Goal: Download file/media

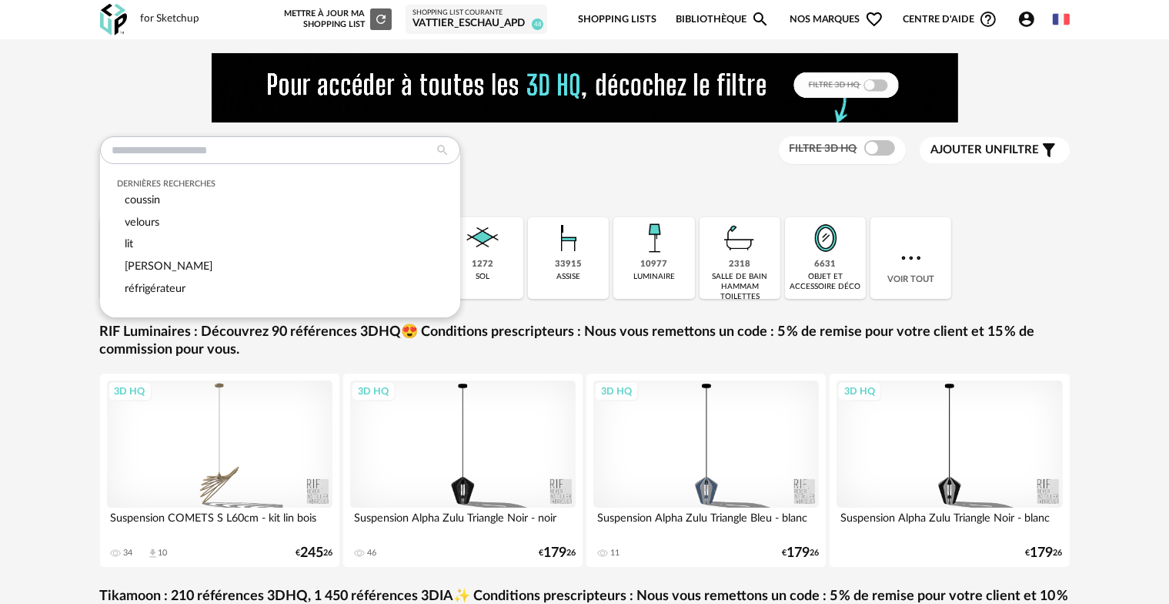
click at [151, 150] on input "text" at bounding box center [280, 150] width 360 height 28
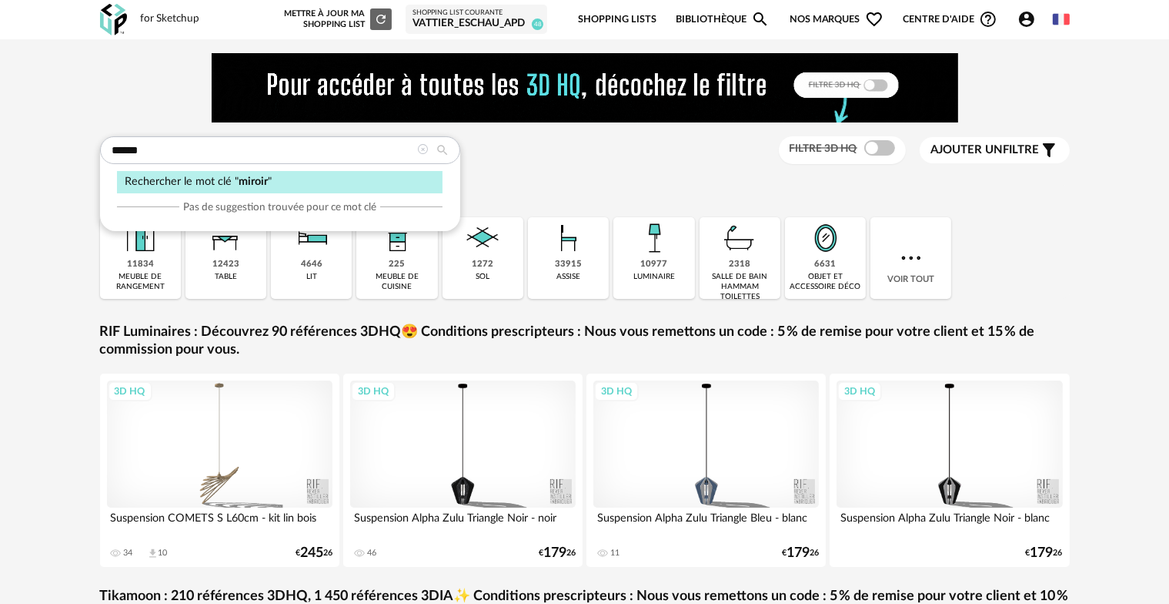
type input "******"
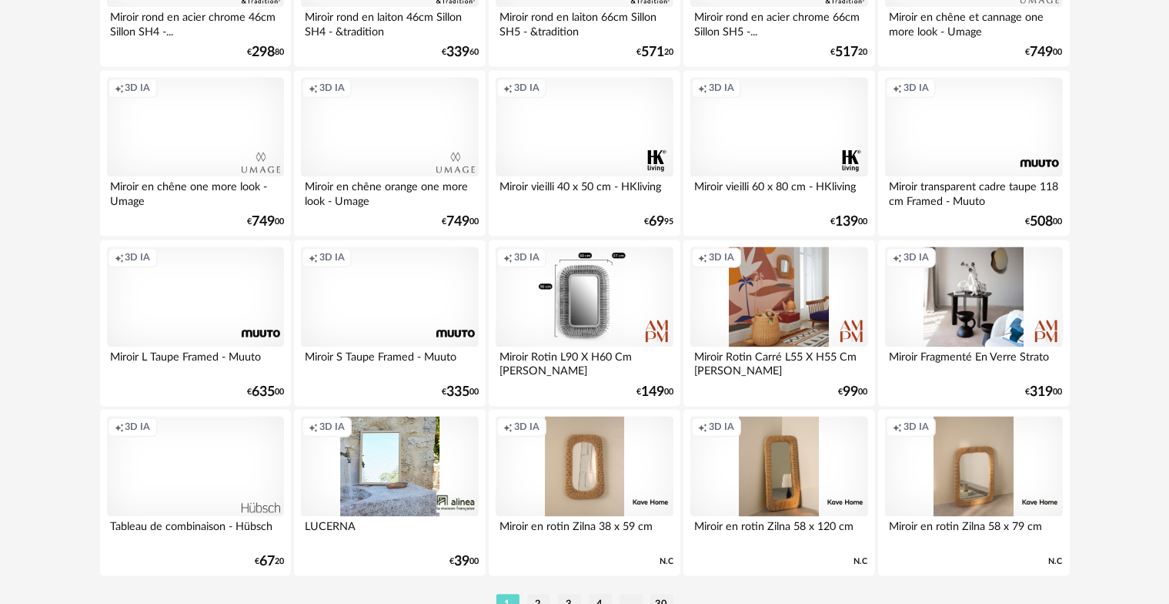
scroll to position [3184, 0]
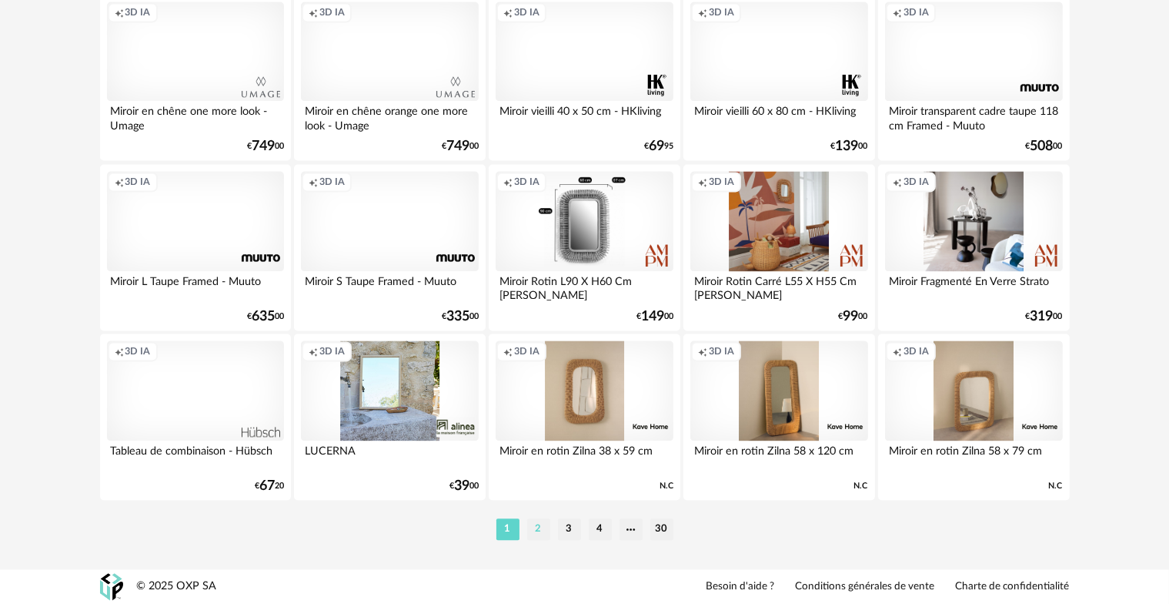
click at [548, 531] on li "2" at bounding box center [538, 529] width 23 height 22
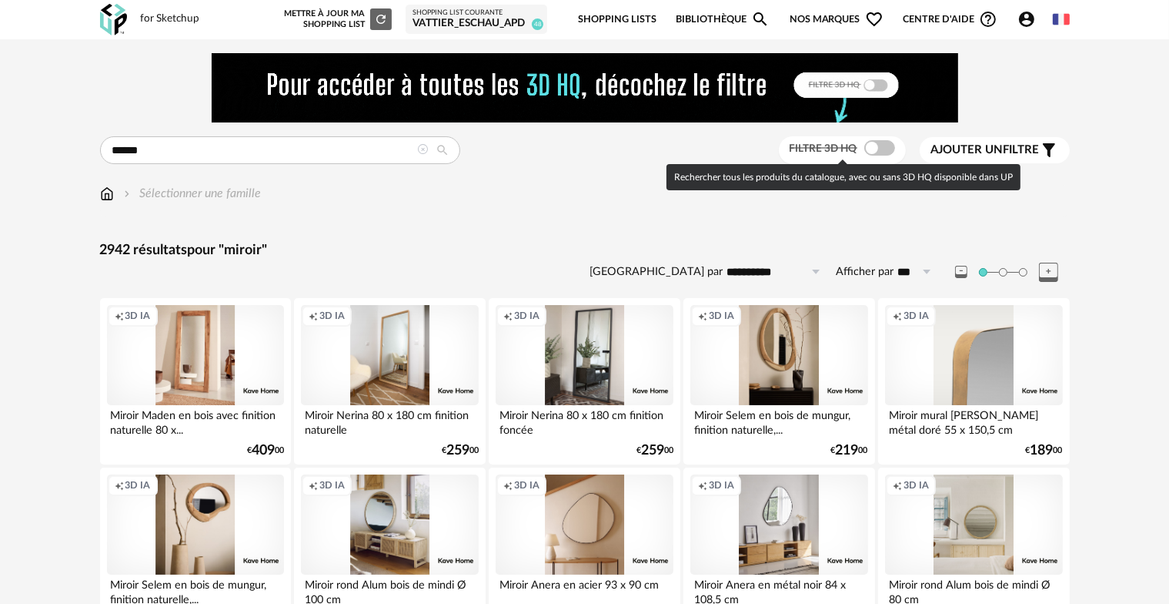
click at [868, 151] on span at bounding box center [880, 147] width 31 height 15
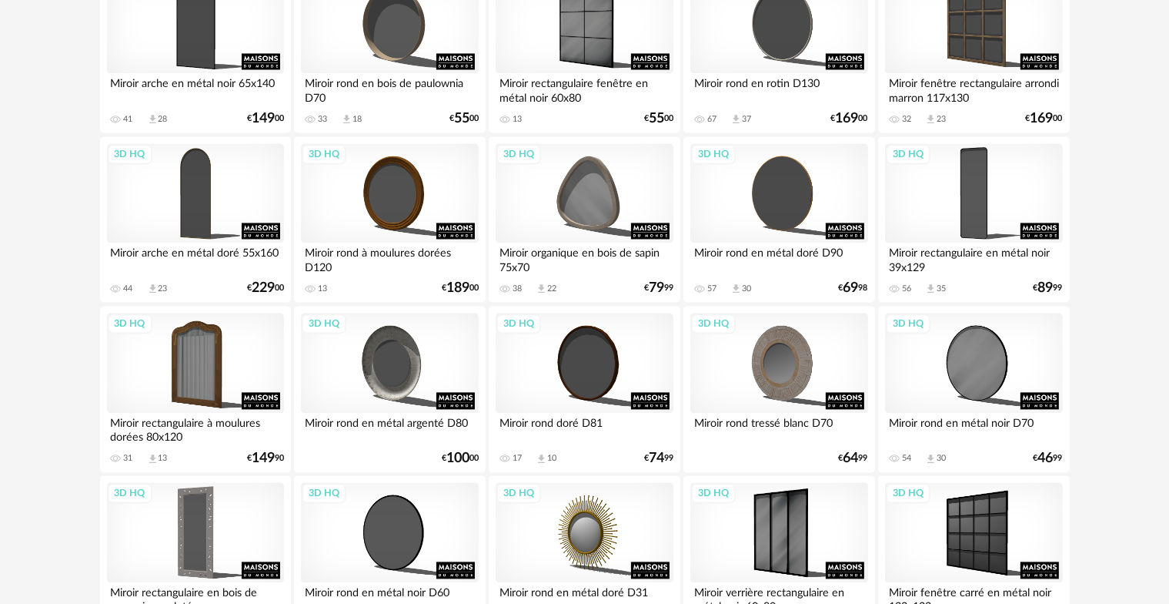
scroll to position [3184, 0]
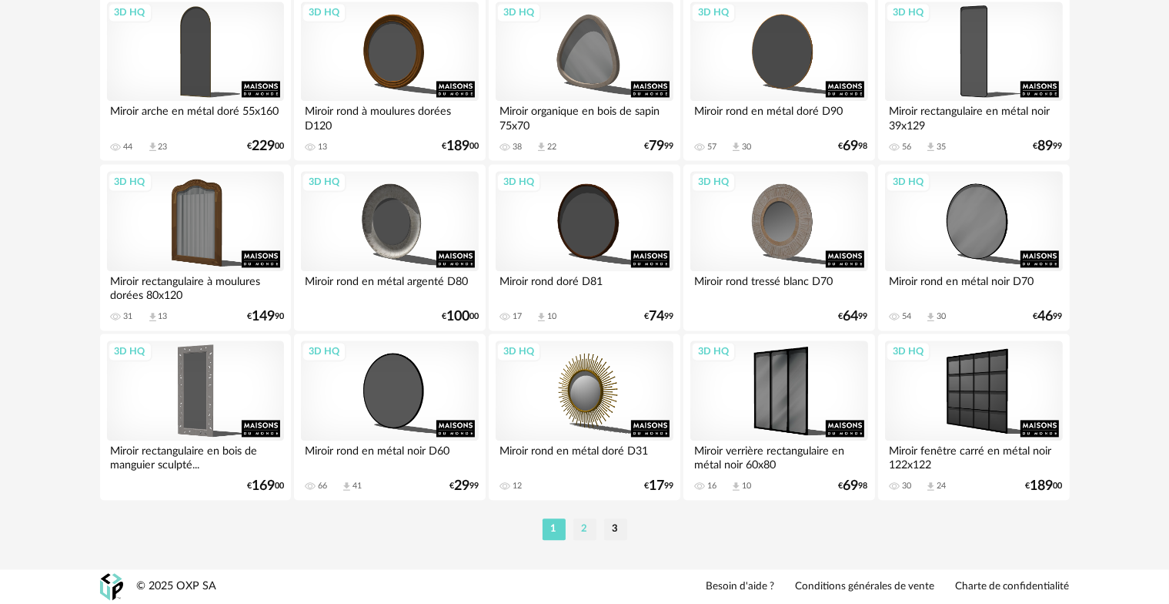
click at [585, 536] on li "2" at bounding box center [585, 529] width 23 height 22
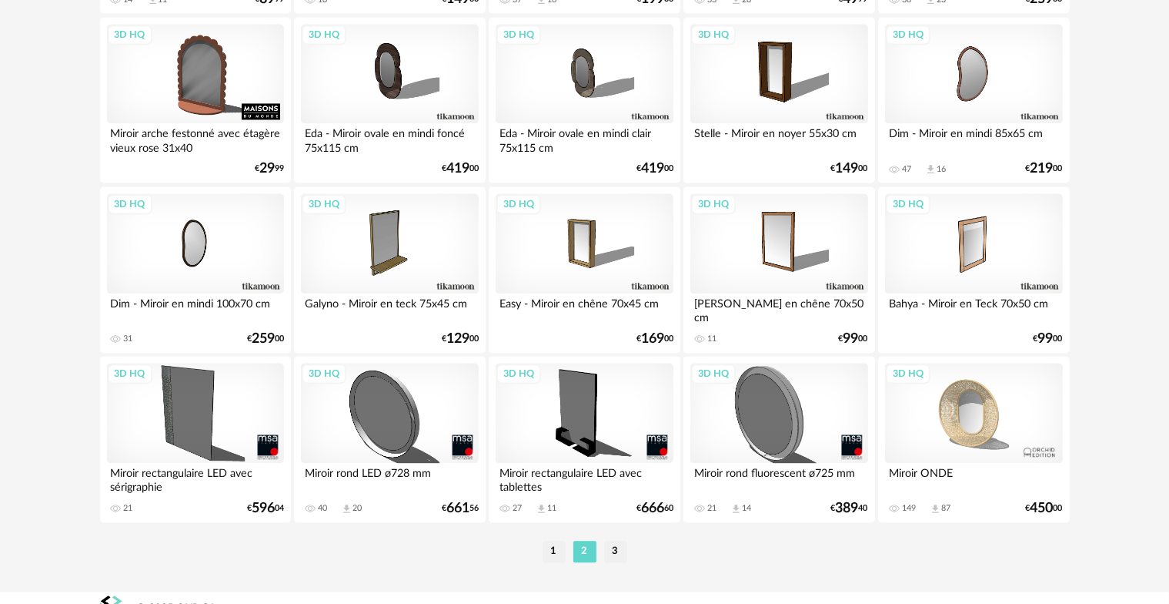
scroll to position [3184, 0]
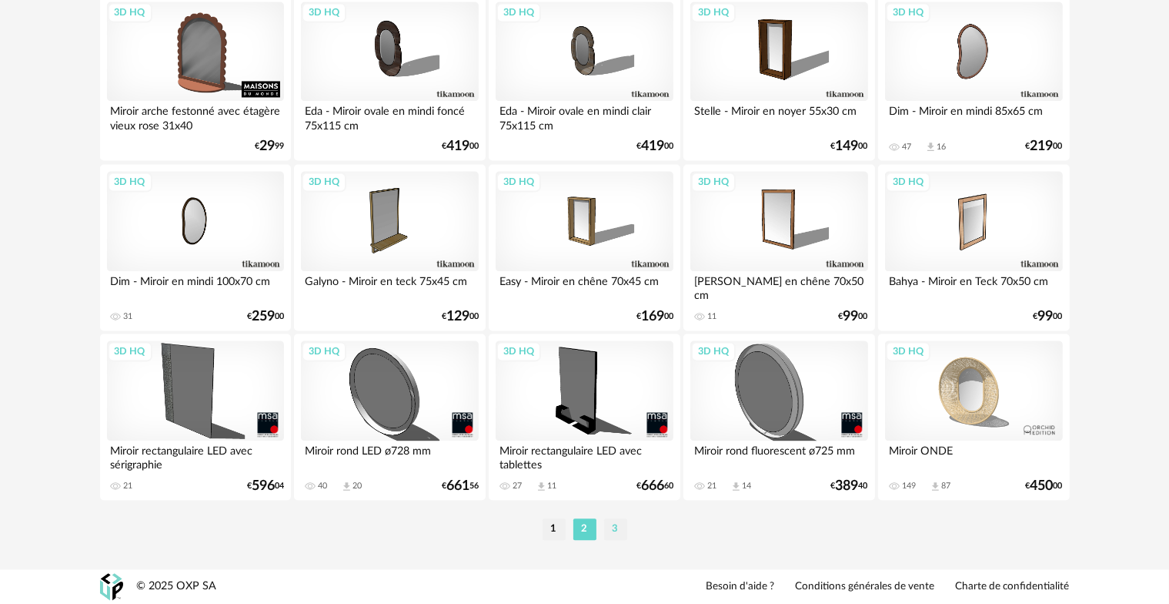
click at [613, 530] on li "3" at bounding box center [615, 529] width 23 height 22
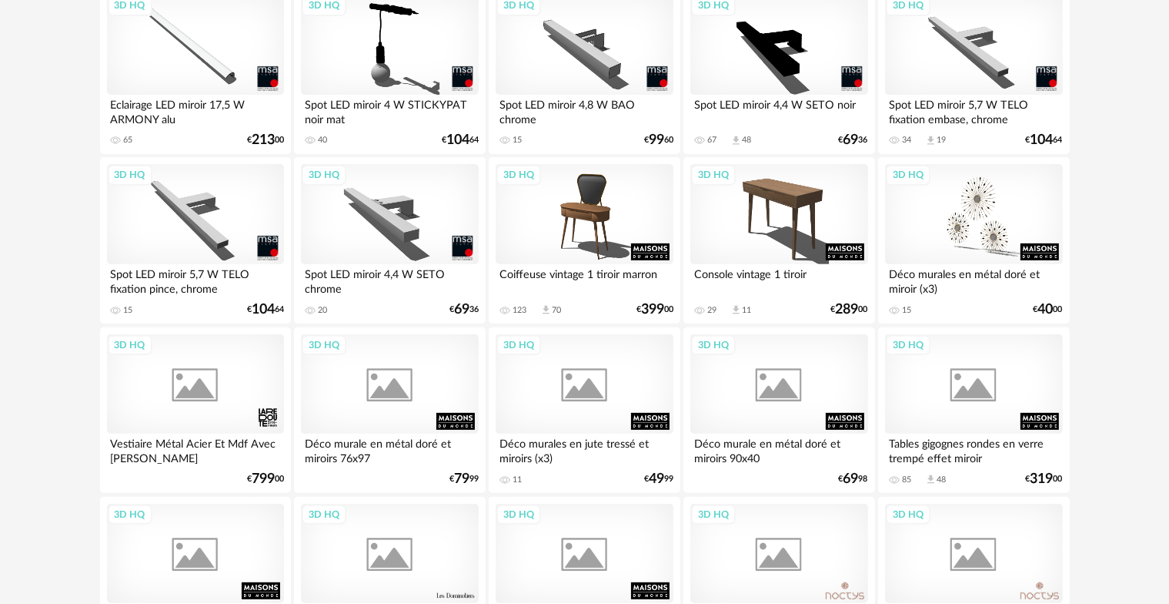
scroll to position [539, 0]
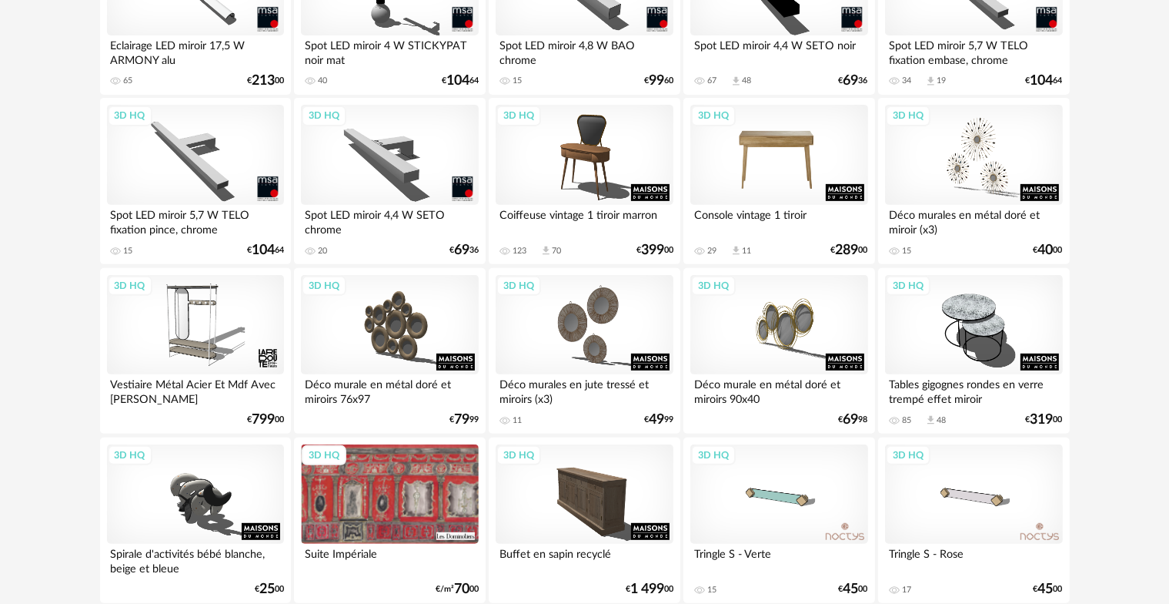
click at [804, 142] on div "3D HQ" at bounding box center [779, 155] width 177 height 100
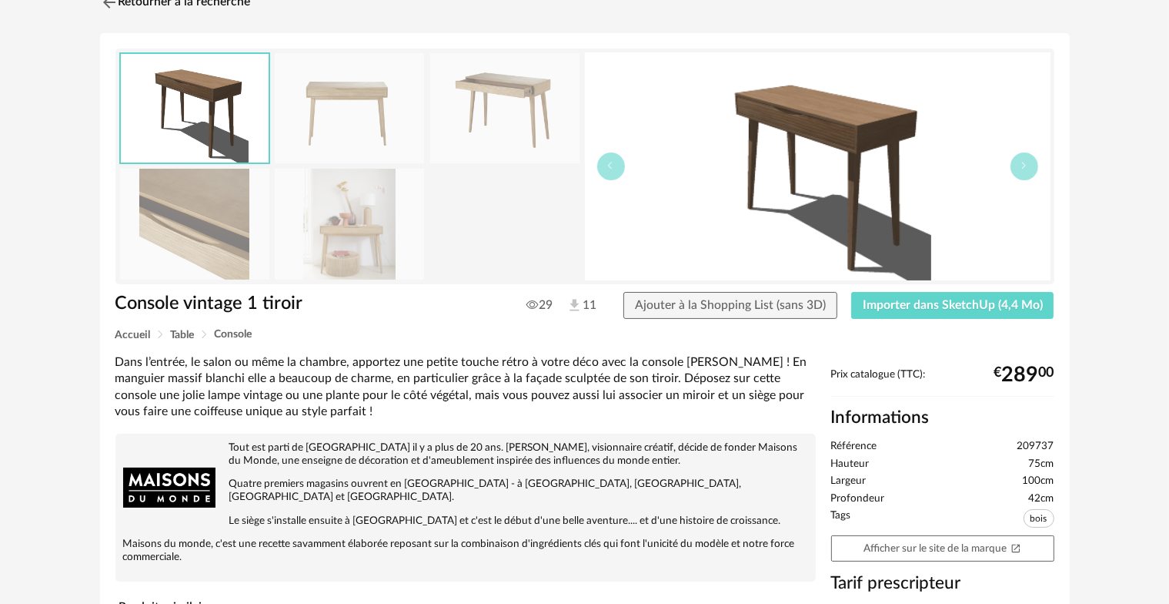
scroll to position [22, 0]
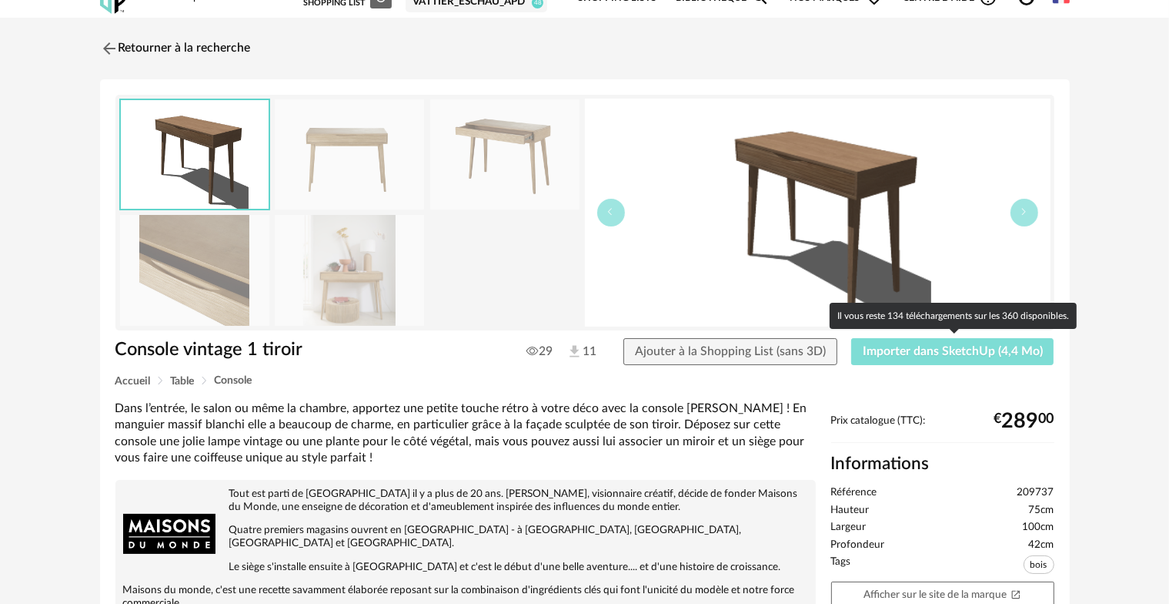
click at [964, 349] on span "Importer dans SketchUp (4,4 Mo)" at bounding box center [953, 351] width 180 height 12
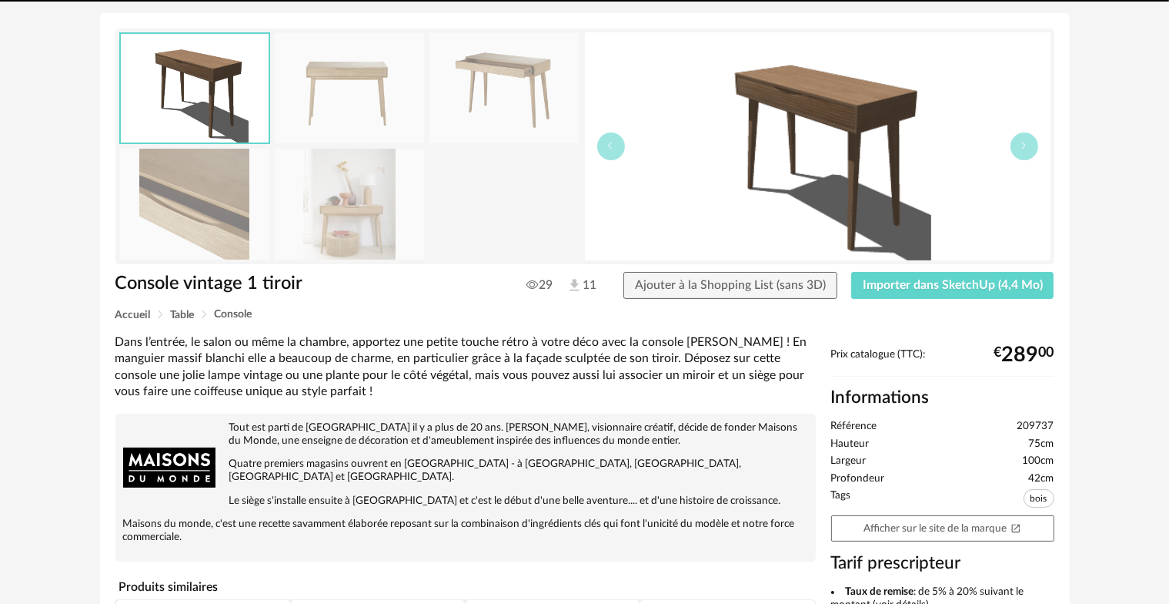
scroll to position [185, 0]
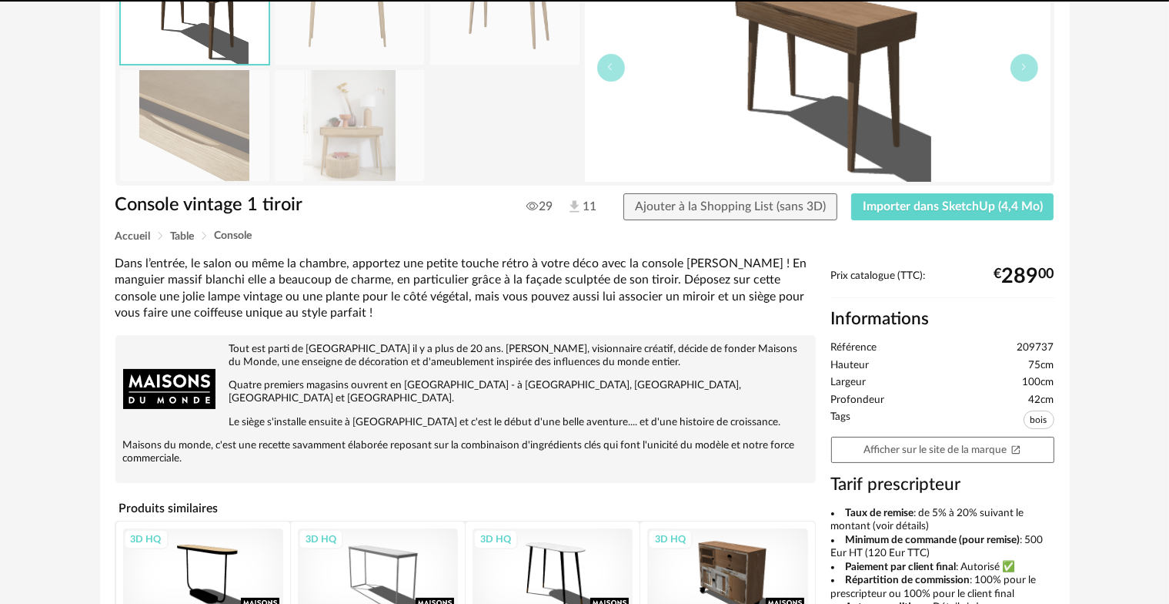
drag, startPoint x: 456, startPoint y: 348, endPoint x: 788, endPoint y: 258, distance: 343.8
